Goal: Check status: Check status

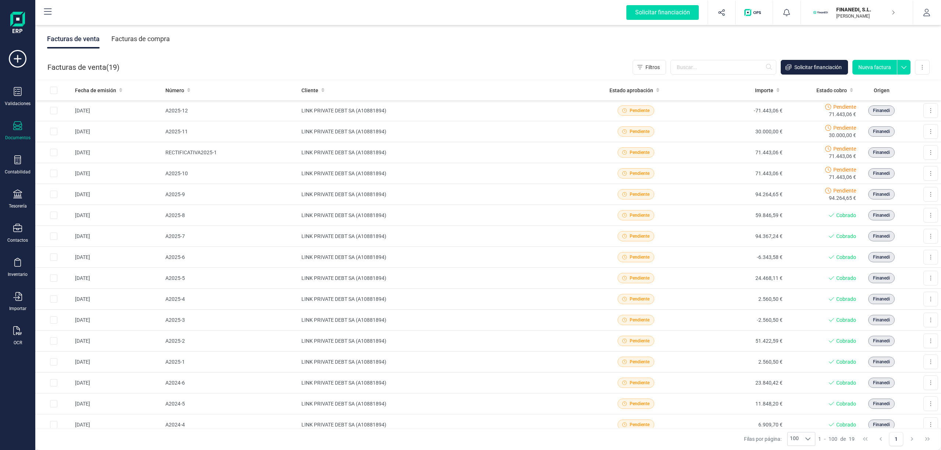
click at [512, 43] on div "Facturas de venta Facturas de compra" at bounding box center [487, 39] width 905 height 31
click at [25, 198] on div "Tesorería" at bounding box center [17, 199] width 29 height 19
click at [84, 126] on span "Cuentas bancarias" at bounding box center [89, 125] width 65 height 9
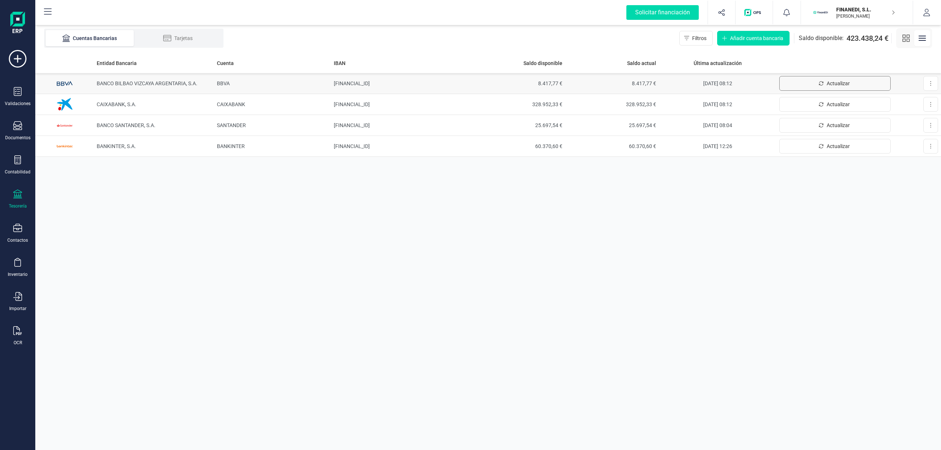
click at [837, 80] on span "Actualizar" at bounding box center [837, 83] width 23 height 7
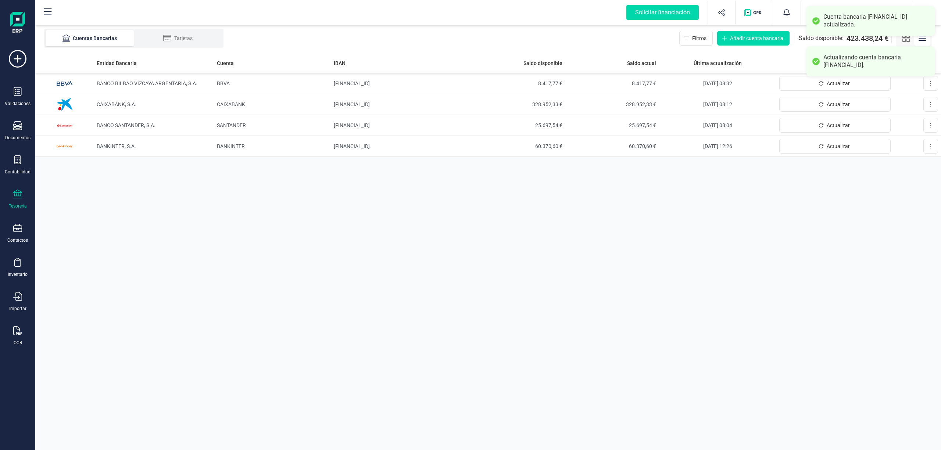
click at [830, 61] on div "Actualizando cuenta bancaria [FINANCIAL_ID]." at bounding box center [876, 61] width 106 height 15
click at [825, 24] on div "Cuenta bancaria [FINANCIAL_ID] actualizada." at bounding box center [876, 20] width 106 height 15
click at [838, 146] on span "Actualizar" at bounding box center [837, 146] width 23 height 7
click at [817, 85] on button "Actualizar" at bounding box center [834, 83] width 111 height 15
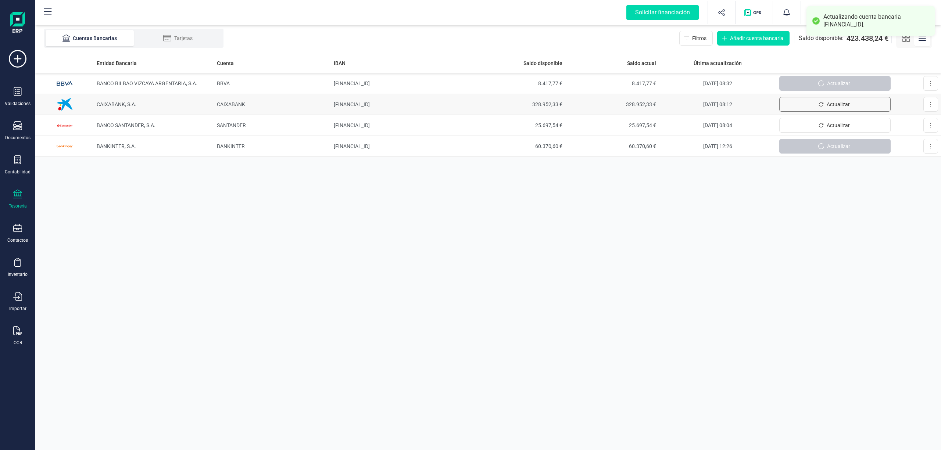
click at [828, 103] on div "Entidad Bancaria Cuenta IBAN Saldo disponible Saldo actual Última actualización…" at bounding box center [487, 251] width 905 height 397
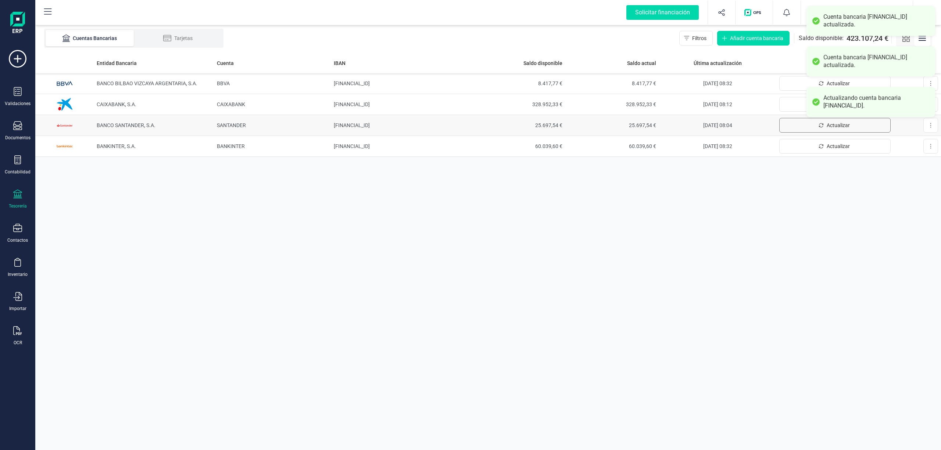
click at [814, 123] on button "Actualizar" at bounding box center [834, 125] width 111 height 15
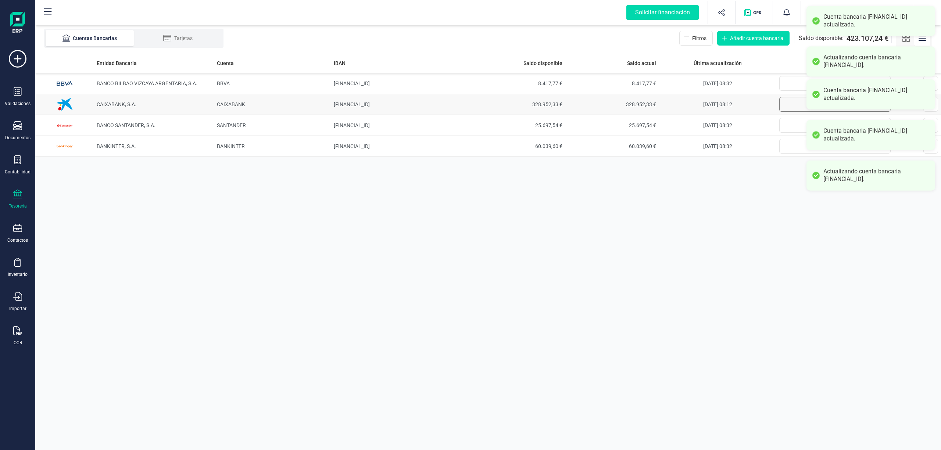
click at [797, 106] on button "Actualizar" at bounding box center [834, 104] width 111 height 15
click at [789, 82] on button "Actualizar" at bounding box center [834, 83] width 111 height 15
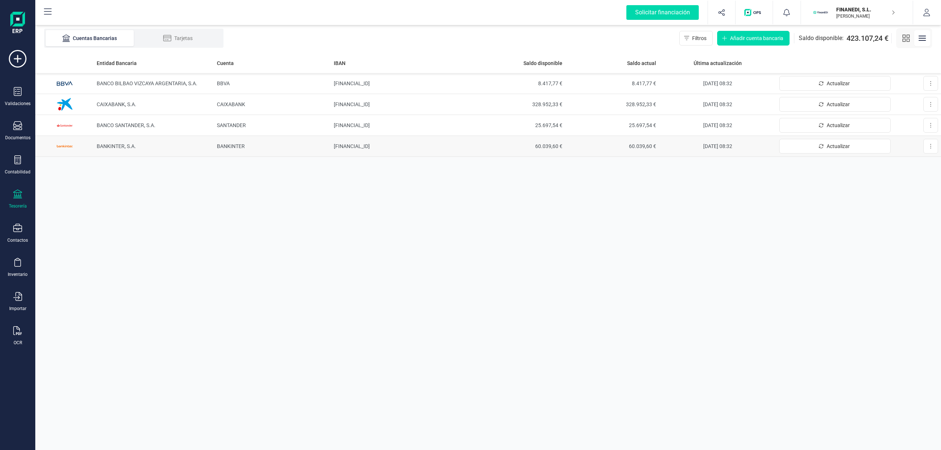
click at [532, 144] on span "60.039,60 €" at bounding box center [518, 146] width 88 height 7
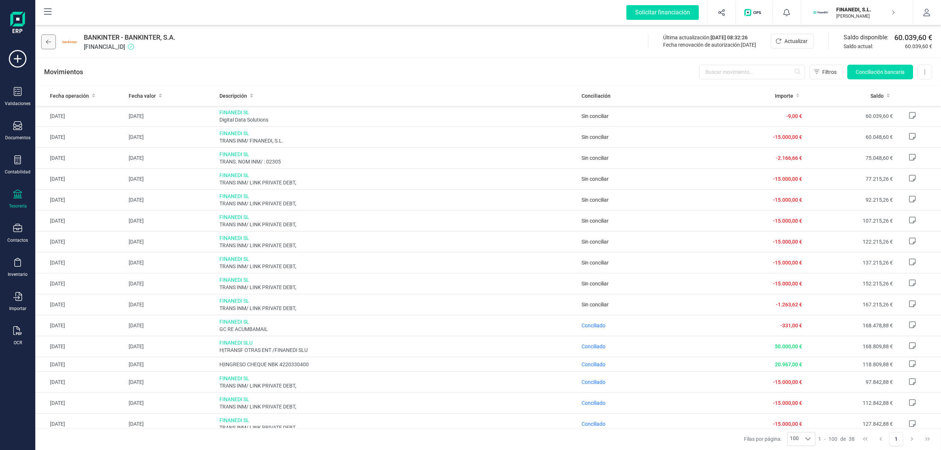
click at [45, 41] on button at bounding box center [48, 42] width 15 height 15
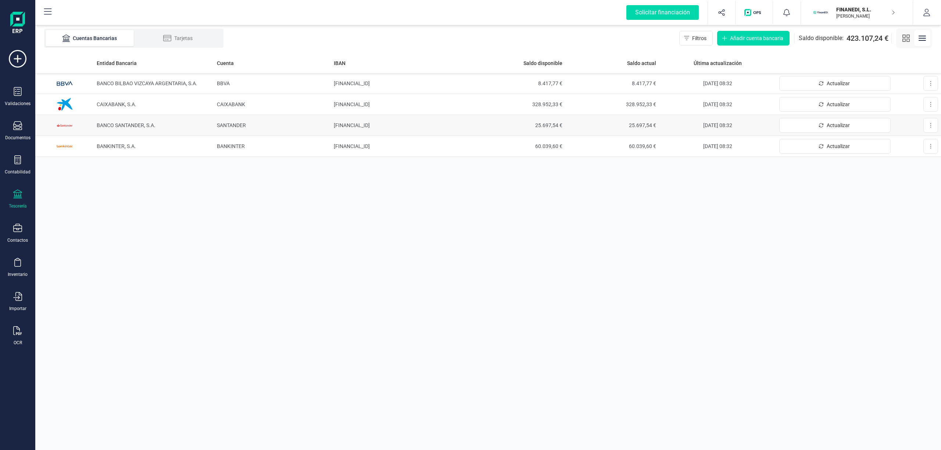
click at [125, 129] on td "BANCO SANTANDER, S.A." at bounding box center [154, 125] width 120 height 21
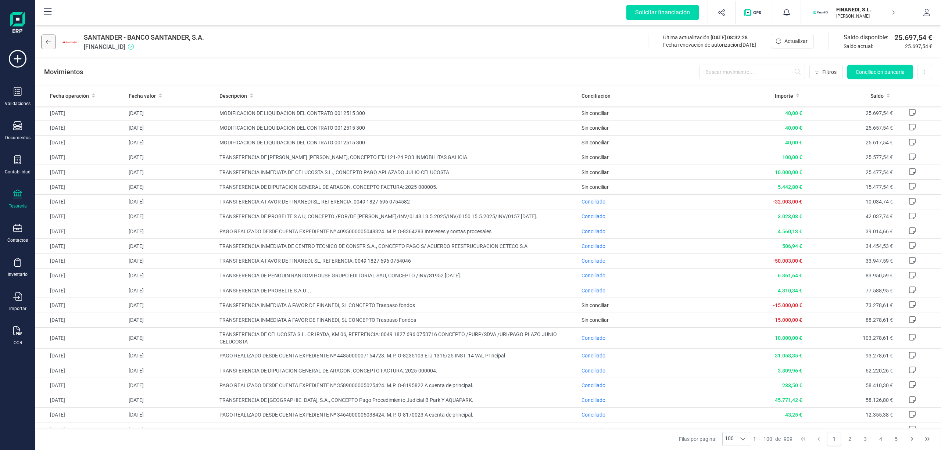
click at [49, 41] on icon at bounding box center [48, 42] width 5 height 6
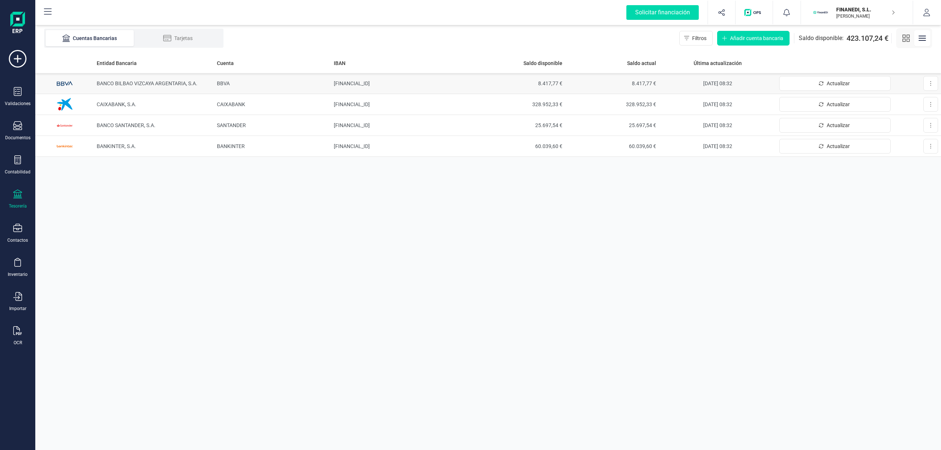
click at [131, 85] on span "BANCO BILBAO VIZCAYA ARGENTARIA, S.A." at bounding box center [147, 83] width 101 height 6
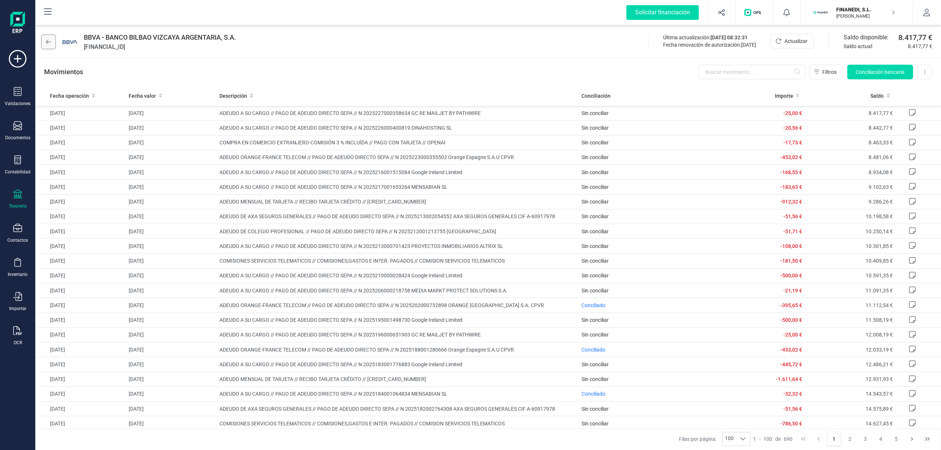
click at [52, 40] on button at bounding box center [48, 42] width 15 height 15
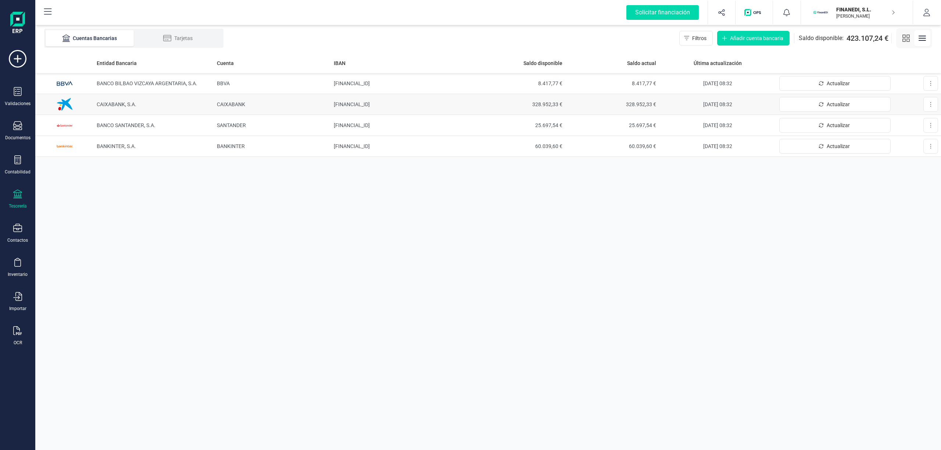
click at [128, 101] on span "CAIXABANK, S.A." at bounding box center [117, 104] width 40 height 6
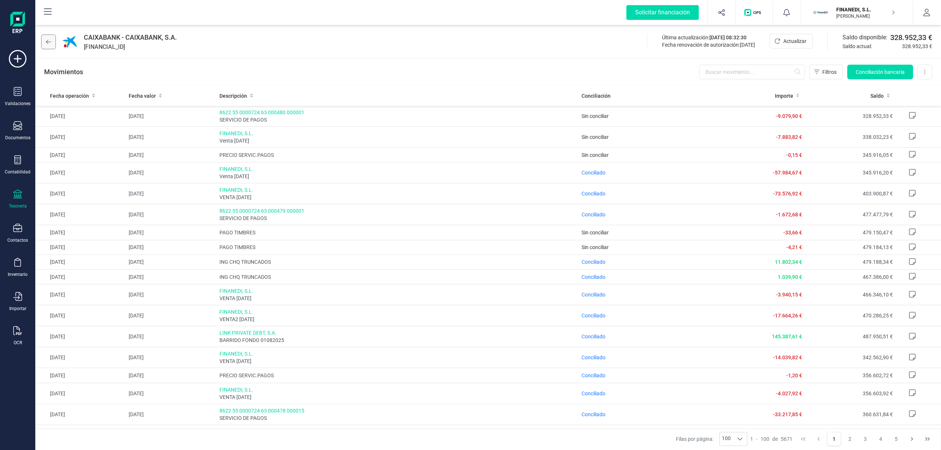
click at [47, 43] on icon at bounding box center [48, 42] width 5 height 4
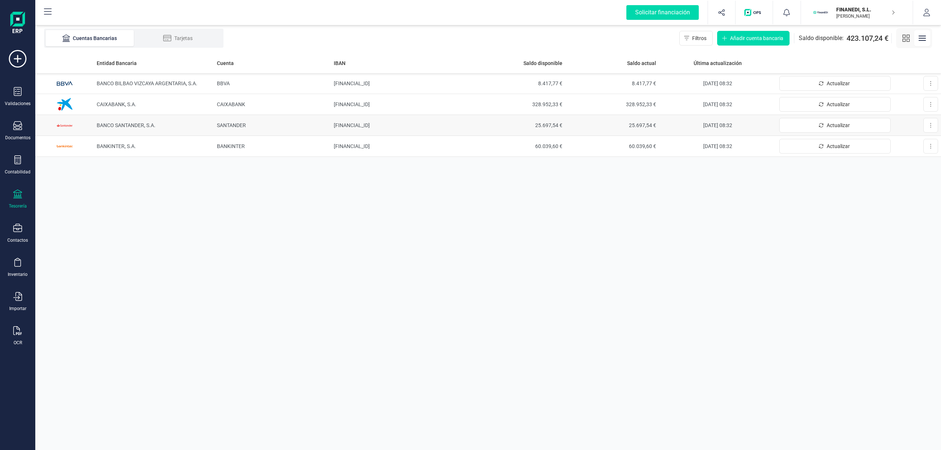
click at [129, 126] on span "BANCO SANTANDER, S.A." at bounding box center [126, 125] width 59 height 6
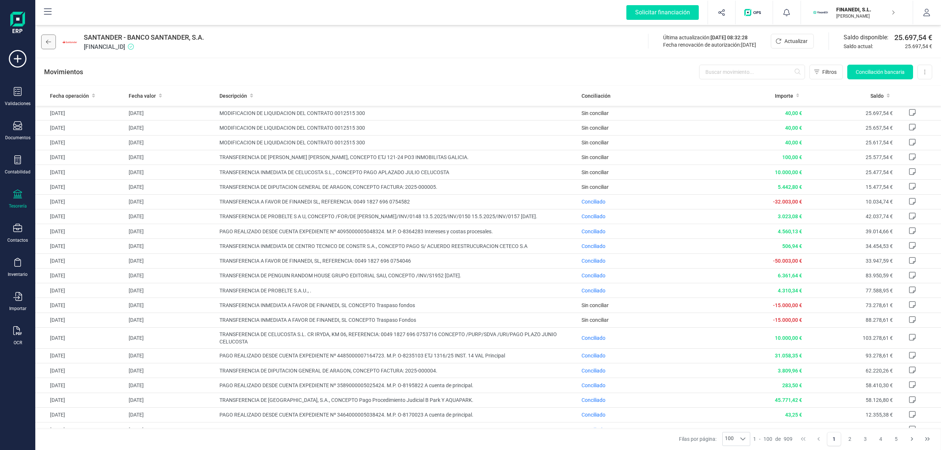
click at [47, 40] on icon at bounding box center [48, 42] width 5 height 6
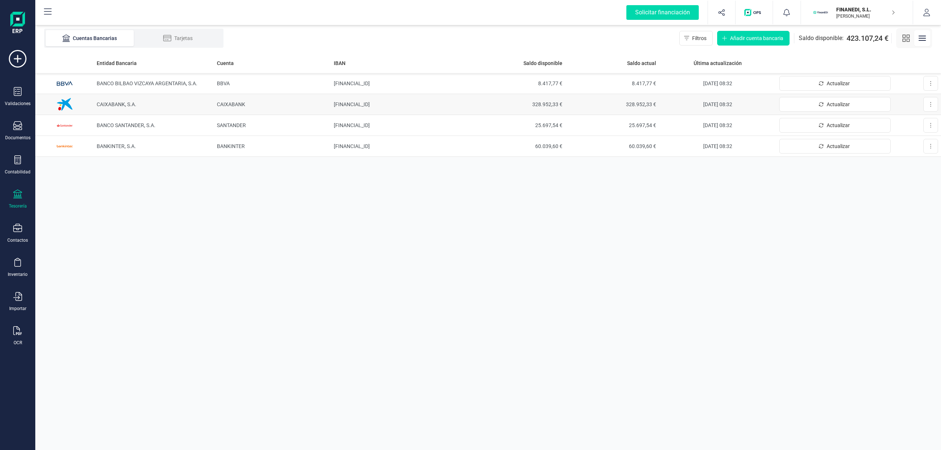
click at [129, 105] on span "CAIXABANK, S.A." at bounding box center [117, 104] width 40 height 6
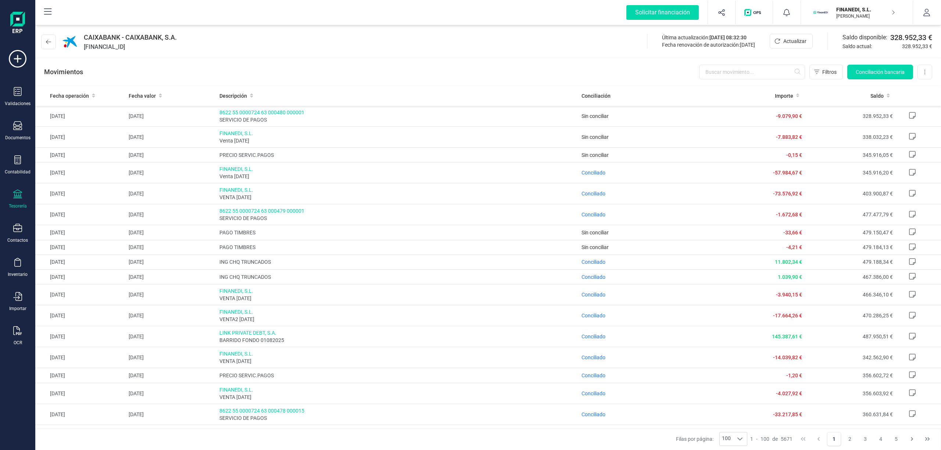
click at [545, 67] on div "Movimientos Filtros Conciliación bancaria Descargar Excel Eliminar cuenta" at bounding box center [487, 72] width 905 height 26
drag, startPoint x: 172, startPoint y: 46, endPoint x: 82, endPoint y: 44, distance: 90.4
click at [82, 44] on div "CAIXABANK - CAIXABANK, S.A. [FINANCIAL_ID]" at bounding box center [110, 41] width 139 height 19
click at [122, 47] on span "[FINANCIAL_ID]" at bounding box center [130, 47] width 93 height 9
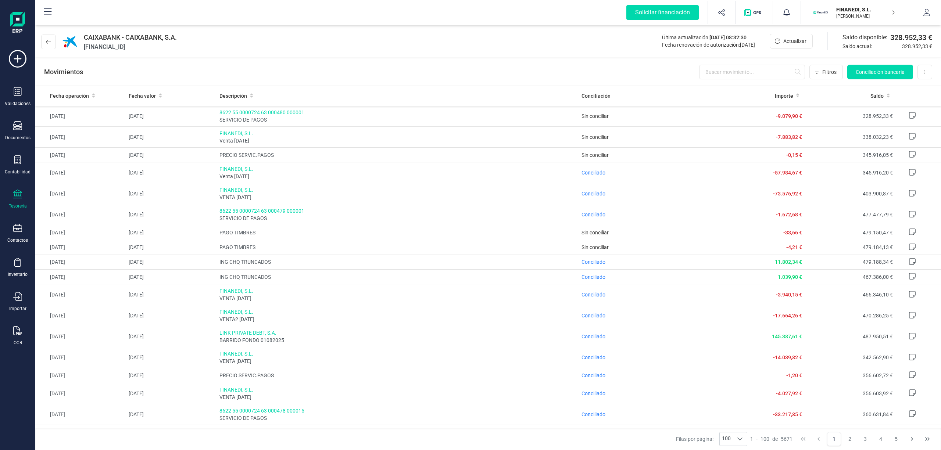
click at [273, 38] on div "CAIXABANK - CAIXABANK, S.A. [FINANCIAL_ID] Última actualización: [DATE] 08:32:3…" at bounding box center [487, 41] width 905 height 34
drag, startPoint x: 186, startPoint y: 50, endPoint x: 111, endPoint y: 44, distance: 75.6
click at [111, 44] on div "CAIXABANK - CAIXABANK, S.A. [FINANCIAL_ID] Última actualización: [DATE] 08:32:3…" at bounding box center [487, 41] width 905 height 34
click at [133, 42] on span "CAIXABANK - CAIXABANK, S.A." at bounding box center [130, 37] width 93 height 10
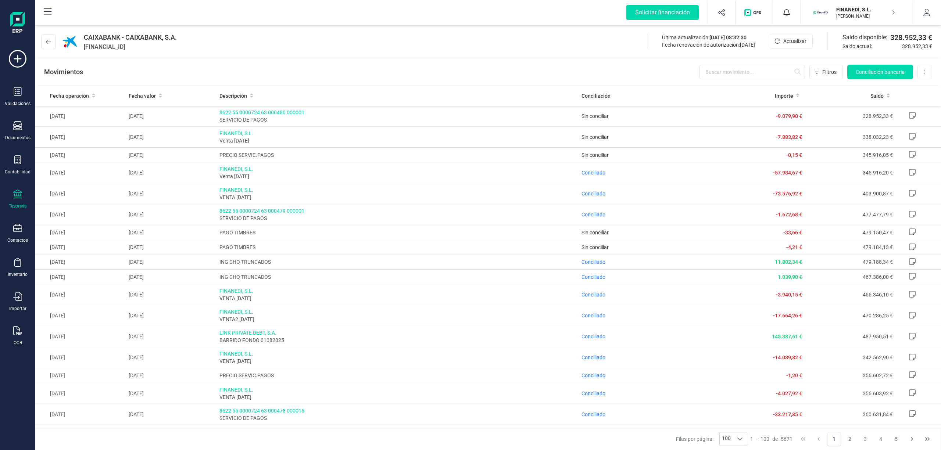
click at [136, 44] on span "[FINANCIAL_ID]" at bounding box center [130, 47] width 93 height 9
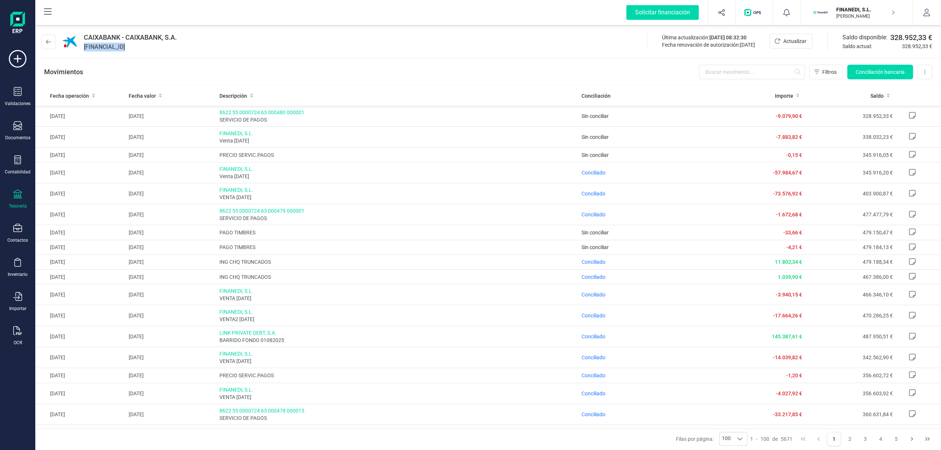
click at [136, 44] on span "[FINANCIAL_ID]" at bounding box center [130, 47] width 93 height 9
click at [138, 44] on span "[FINANCIAL_ID]" at bounding box center [130, 47] width 93 height 9
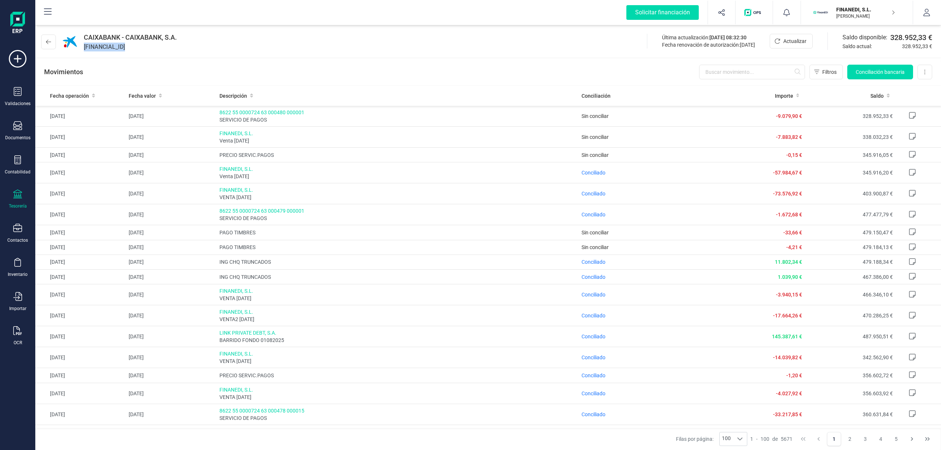
click at [154, 50] on span "[FINANCIAL_ID]" at bounding box center [130, 47] width 93 height 9
click at [157, 47] on span "[FINANCIAL_ID]" at bounding box center [130, 47] width 93 height 9
click at [220, 44] on div "CAIXABANK - CAIXABANK, S.A. [FINANCIAL_ID] Última actualización: [DATE] 08:32:3…" at bounding box center [487, 41] width 905 height 34
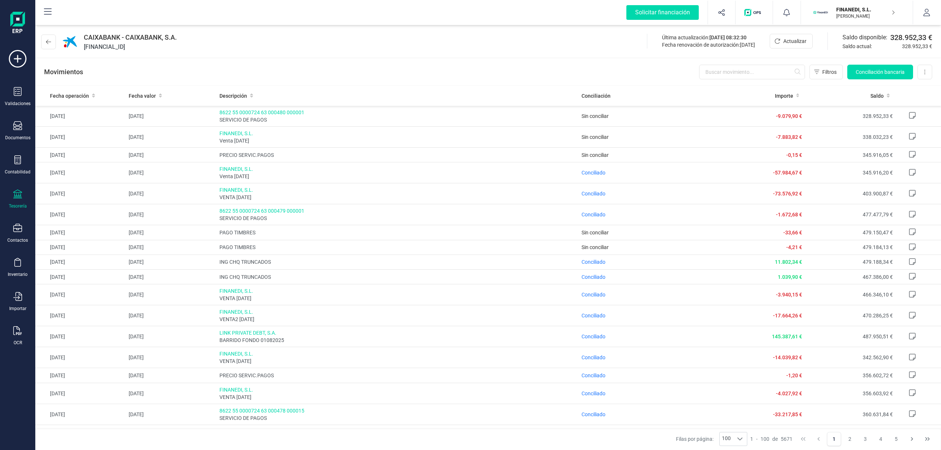
click at [157, 44] on span "[FINANCIAL_ID]" at bounding box center [130, 47] width 93 height 9
click at [216, 51] on div "CAIXABANK - CAIXABANK, S.A. [FINANCIAL_ID] Última actualización: [DATE] 08:32:3…" at bounding box center [487, 41] width 905 height 34
click at [146, 46] on span "[FINANCIAL_ID]" at bounding box center [130, 47] width 93 height 9
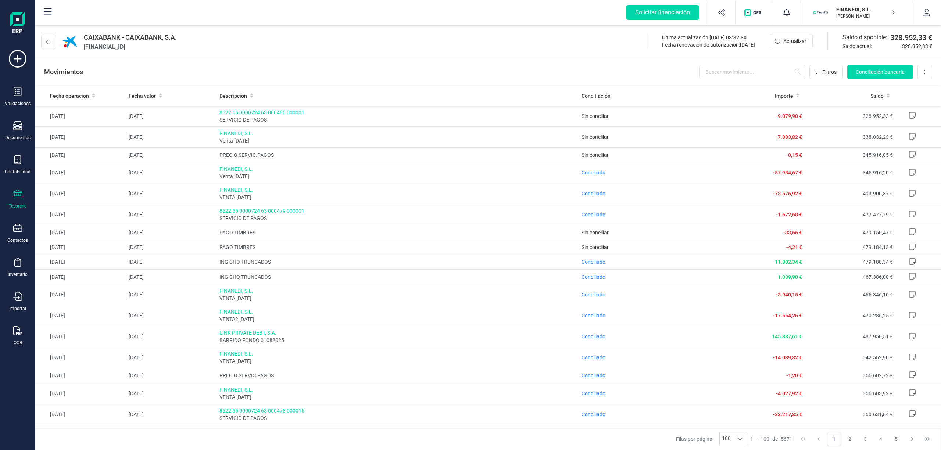
click at [146, 46] on span "[FINANCIAL_ID]" at bounding box center [130, 47] width 93 height 9
click at [180, 49] on div "CAIXABANK - CAIXABANK, S.A. [FINANCIAL_ID]" at bounding box center [110, 41] width 139 height 19
click at [152, 49] on span "[FINANCIAL_ID]" at bounding box center [130, 47] width 93 height 9
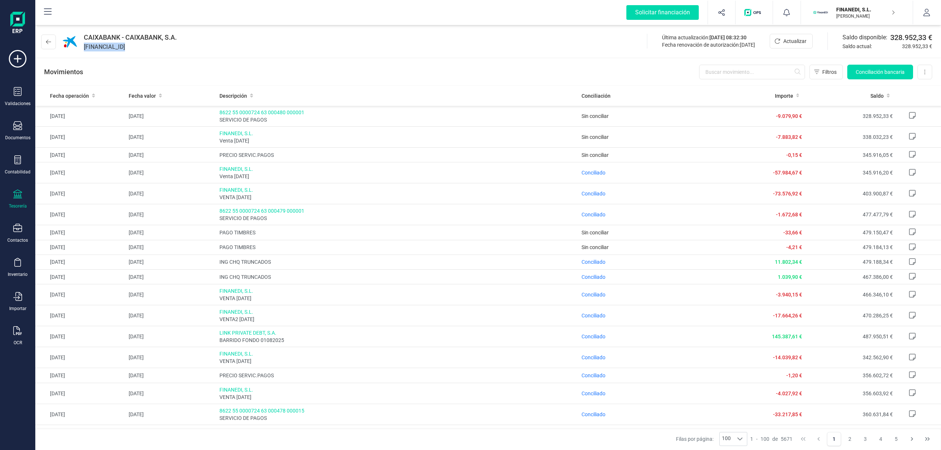
click at [152, 49] on span "[FINANCIAL_ID]" at bounding box center [130, 47] width 93 height 9
click at [124, 43] on span "[FINANCIAL_ID]" at bounding box center [130, 47] width 93 height 9
click at [204, 51] on div "CAIXABANK - CAIXABANK, S.A. [FINANCIAL_ID] Última actualización: [DATE] 08:32:3…" at bounding box center [487, 41] width 905 height 34
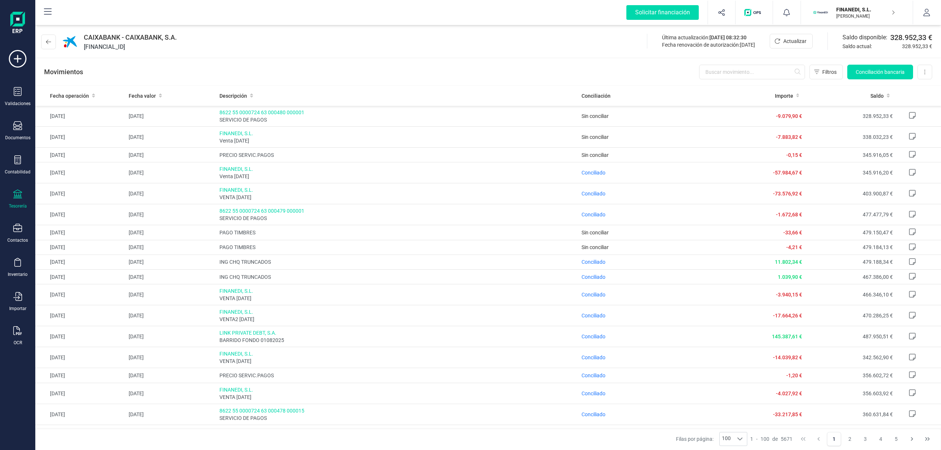
click at [143, 45] on span "[FINANCIAL_ID]" at bounding box center [130, 47] width 93 height 9
click at [200, 25] on div "CAIXABANK - CAIXABANK, S.A. [FINANCIAL_ID] Última actualización: [DATE] 08:32:3…" at bounding box center [487, 41] width 905 height 34
